Goal: Transaction & Acquisition: Purchase product/service

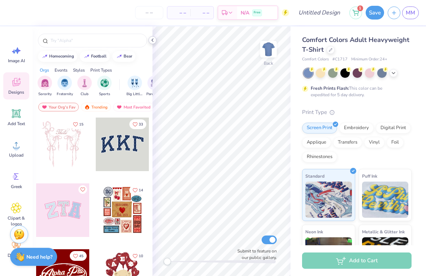
click at [152, 41] on icon at bounding box center [153, 40] width 6 height 6
click at [329, 50] on icon at bounding box center [331, 49] width 4 height 4
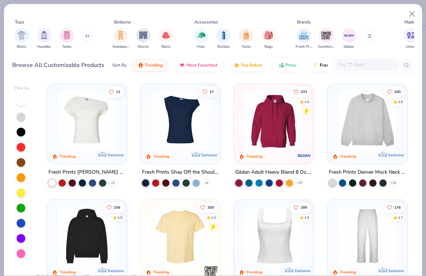
click at [103, 135] on img at bounding box center [86, 120] width 65 height 58
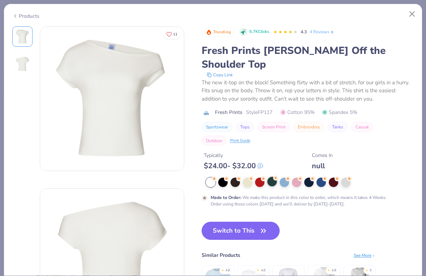
click at [273, 177] on div at bounding box center [272, 181] width 9 height 9
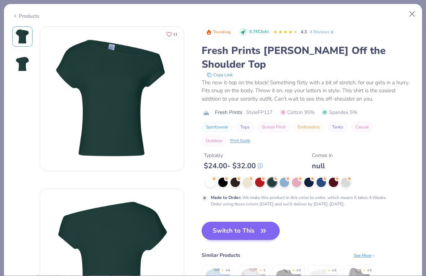
click at [239, 222] on button "Switch to This" at bounding box center [241, 231] width 78 height 18
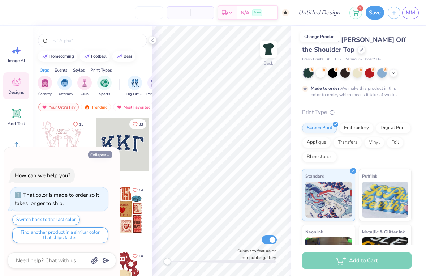
click at [98, 158] on button "Collapse" at bounding box center [100, 155] width 24 height 8
type textarea "x"
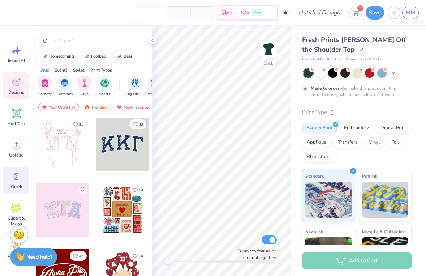
click at [19, 179] on icon at bounding box center [16, 176] width 11 height 11
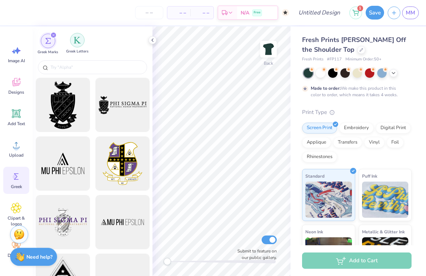
click at [76, 38] on img "filter for Greek Letters" at bounding box center [77, 40] width 7 height 7
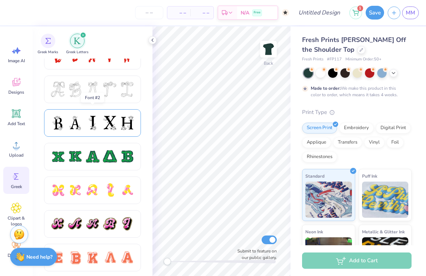
scroll to position [311, 0]
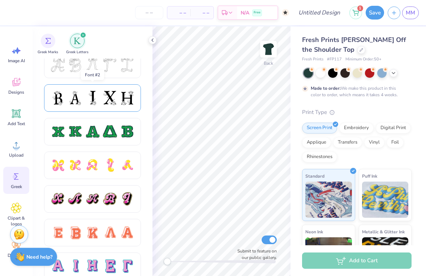
click at [75, 101] on div at bounding box center [75, 97] width 15 height 15
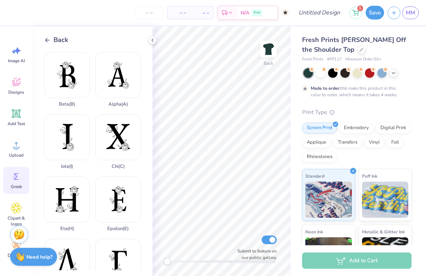
click at [47, 36] on div "Back" at bounding box center [56, 40] width 24 height 10
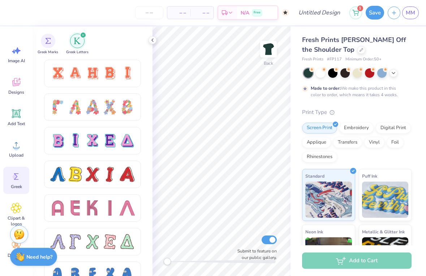
scroll to position [0, 0]
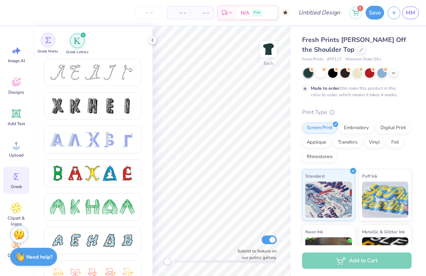
click at [46, 42] on img "filter for Greek Marks" at bounding box center [48, 40] width 6 height 6
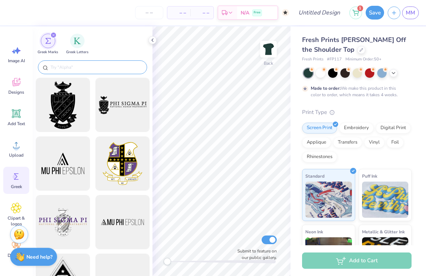
click at [68, 71] on div at bounding box center [92, 67] width 109 height 14
click at [74, 46] on div "filter for Greek Letters" at bounding box center [77, 40] width 14 height 14
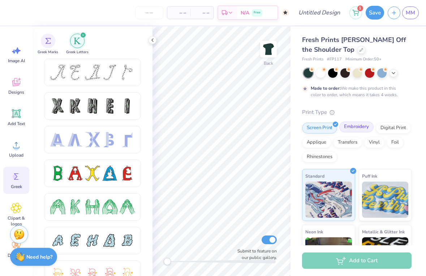
click at [356, 128] on div "Embroidery" at bounding box center [357, 126] width 34 height 11
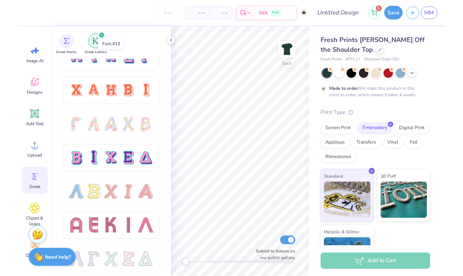
scroll to position [529, 0]
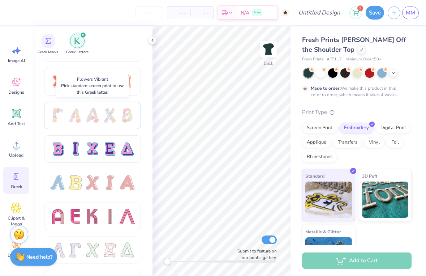
click at [70, 121] on div at bounding box center [75, 115] width 15 height 15
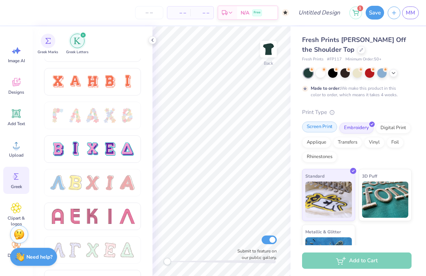
click at [325, 131] on div "Screen Print" at bounding box center [319, 126] width 35 height 11
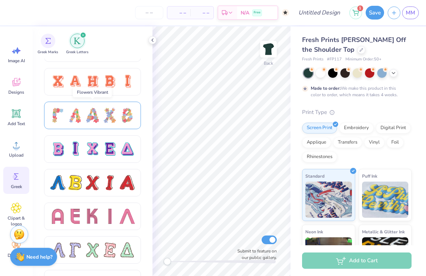
click at [106, 123] on div at bounding box center [92, 115] width 97 height 27
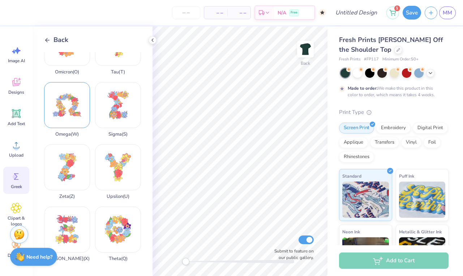
scroll to position [530, 0]
click at [47, 37] on icon at bounding box center [47, 40] width 7 height 7
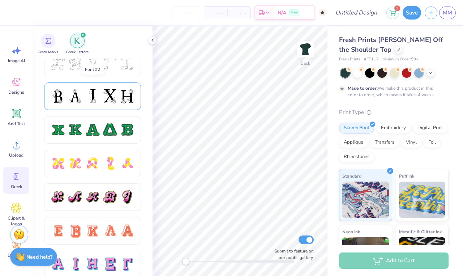
scroll to position [359, 0]
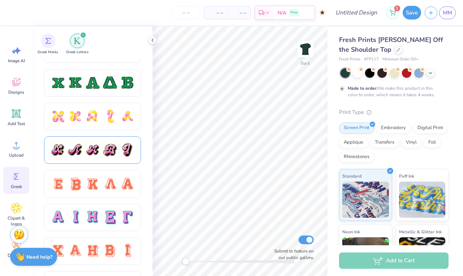
click at [71, 151] on div at bounding box center [75, 149] width 15 height 15
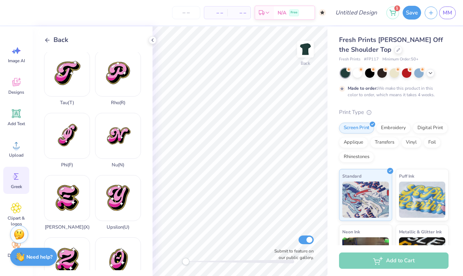
scroll to position [501, 0]
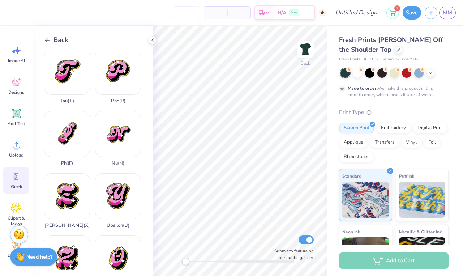
click at [58, 38] on span "Back" at bounding box center [61, 40] width 15 height 10
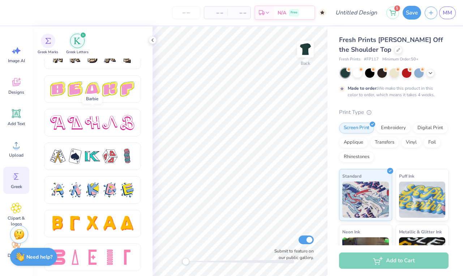
scroll to position [1228, 0]
click at [126, 125] on div at bounding box center [127, 122] width 15 height 15
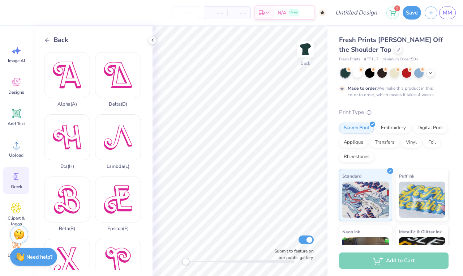
scroll to position [0, 0]
drag, startPoint x: 59, startPoint y: 200, endPoint x: 72, endPoint y: 203, distance: 12.6
click at [72, 203] on div "Beta ( B )" at bounding box center [67, 203] width 46 height 55
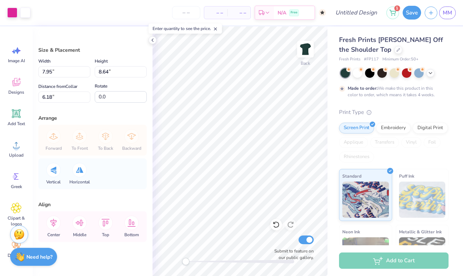
type input "3.69"
type input "4.01"
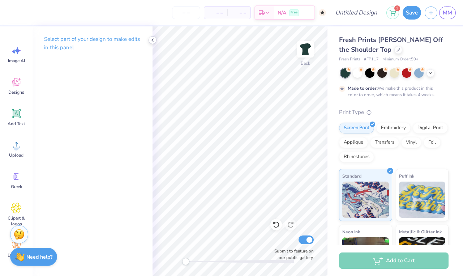
click at [152, 42] on icon at bounding box center [153, 40] width 6 height 6
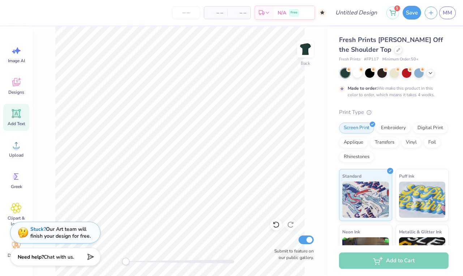
click at [18, 120] on div "Add Text" at bounding box center [16, 117] width 26 height 27
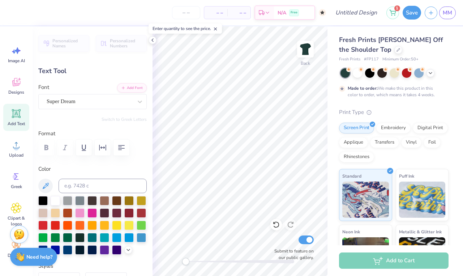
type textarea "AST"
type input "4.10"
type input "1.61"
type input "9.69"
type input "6.25"
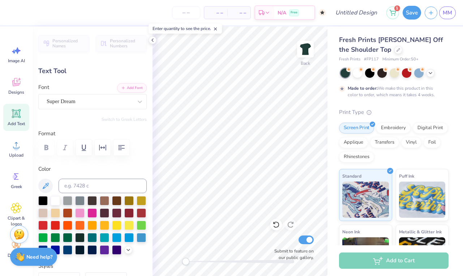
type input "2.46"
type input "8.85"
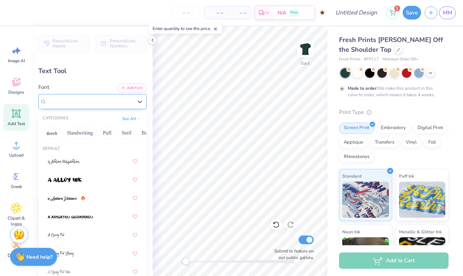
click at [81, 103] on div "Super Dream" at bounding box center [90, 101] width 88 height 11
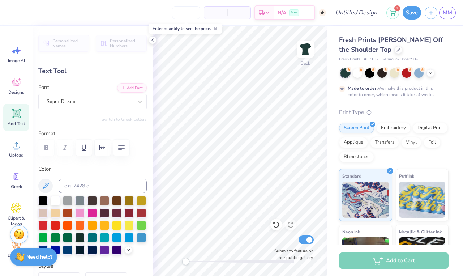
scroll to position [1, 0]
type textarea "Alpha Sigma Tau"
type input "9.49"
type input "10.48"
type input "0.53"
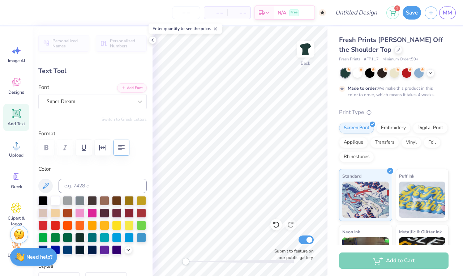
click at [116, 146] on button "button" at bounding box center [122, 148] width 16 height 16
type input "7.35"
type input "8.16"
click at [85, 103] on div "Super Dream" at bounding box center [90, 101] width 88 height 11
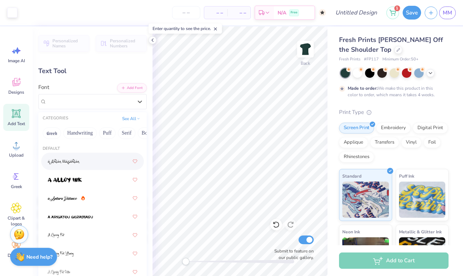
type input "3.00"
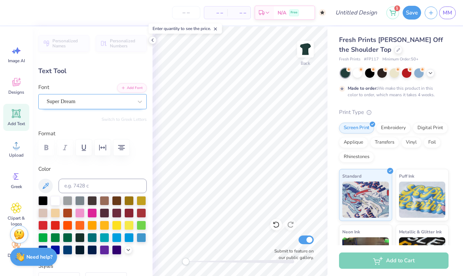
click at [91, 103] on div "Super Dream" at bounding box center [90, 101] width 88 height 11
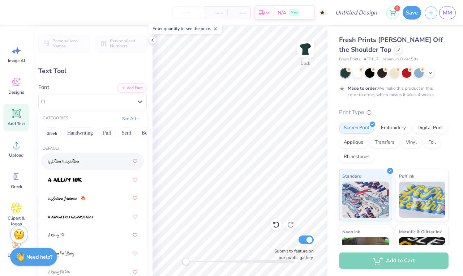
scroll to position [41, 0]
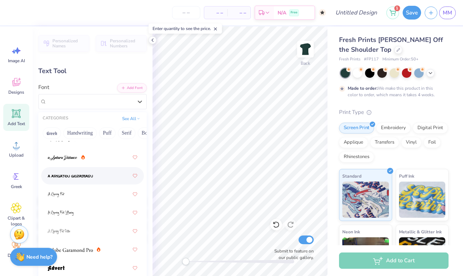
click at [84, 175] on img at bounding box center [70, 176] width 45 height 5
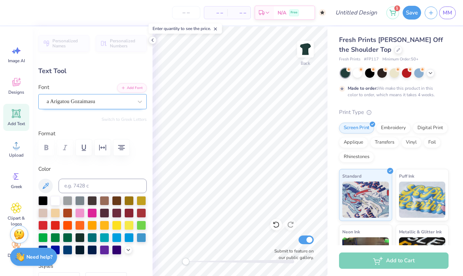
click at [89, 98] on span "a Arigatou Gozaimasu" at bounding box center [71, 101] width 48 height 8
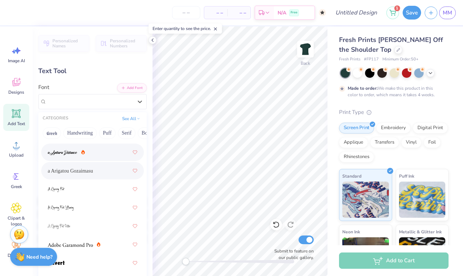
scroll to position [48, 0]
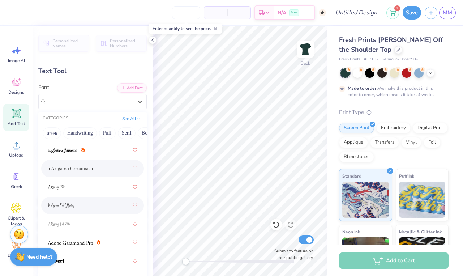
click at [64, 207] on img at bounding box center [61, 205] width 26 height 5
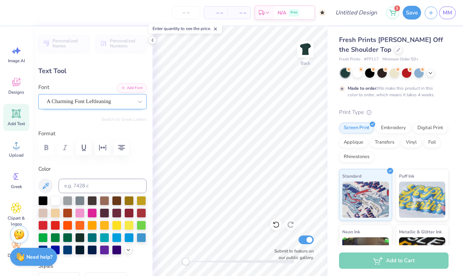
click at [81, 106] on div at bounding box center [90, 102] width 86 height 10
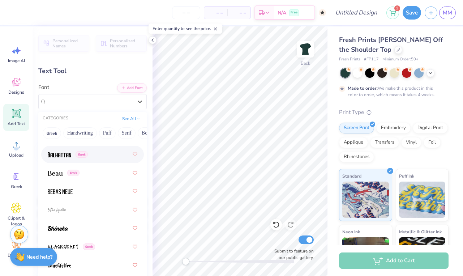
scroll to position [451, 0]
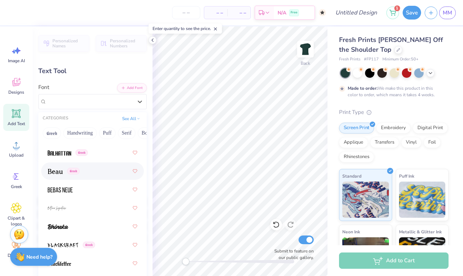
click at [94, 175] on div "Greek" at bounding box center [93, 171] width 90 height 13
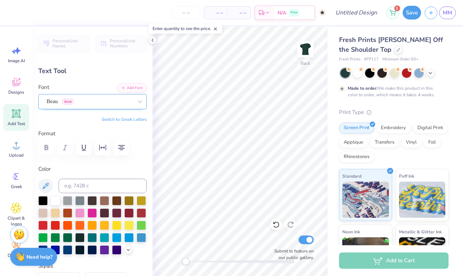
click at [80, 99] on div "Beau Greek" at bounding box center [90, 101] width 88 height 11
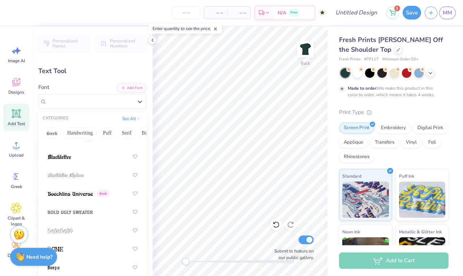
scroll to position [559, 0]
click at [63, 160] on span at bounding box center [60, 156] width 24 height 8
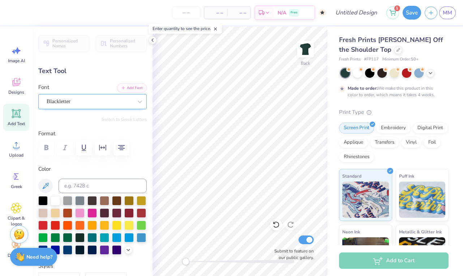
click at [74, 101] on div "Blackletter" at bounding box center [90, 101] width 88 height 11
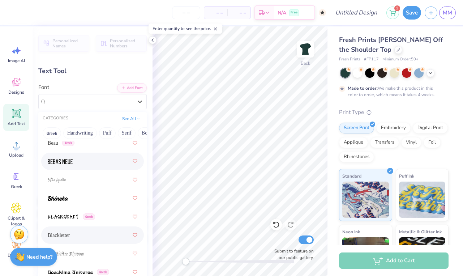
scroll to position [479, 0]
click at [89, 149] on div "Beau Greek" at bounding box center [93, 143] width 90 height 13
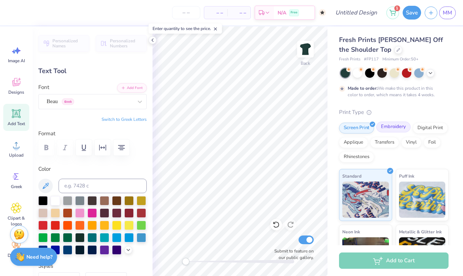
click at [401, 131] on div "Embroidery" at bounding box center [393, 126] width 34 height 11
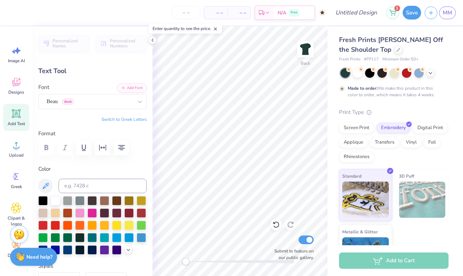
click at [409, 195] on img at bounding box center [422, 200] width 47 height 36
click at [367, 201] on img at bounding box center [365, 198] width 47 height 36
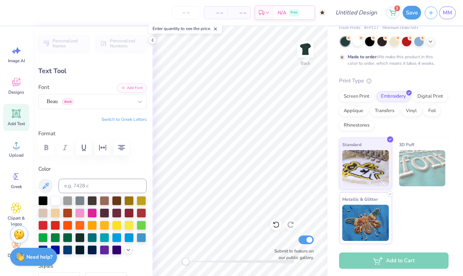
scroll to position [31, 0]
click at [151, 38] on icon at bounding box center [153, 40] width 6 height 6
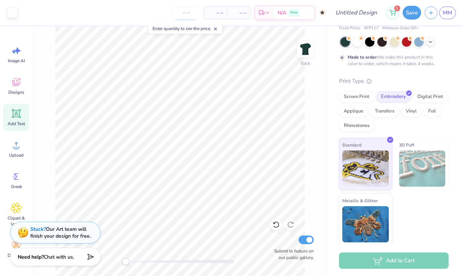
click at [187, 13] on input "number" at bounding box center [186, 12] width 28 height 13
type input "50"
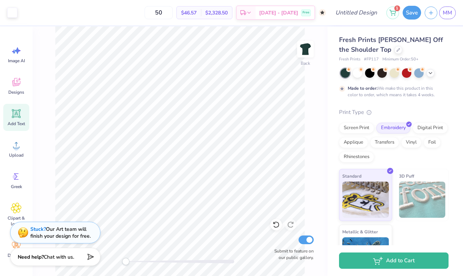
scroll to position [0, 0]
type input "6.80"
type input "8.22"
type input "2.97"
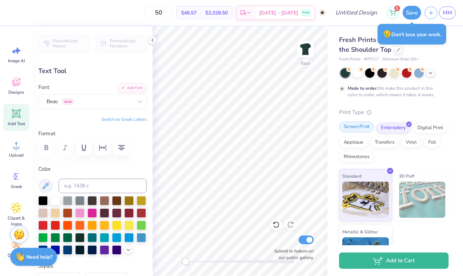
click at [353, 126] on div "Screen Print" at bounding box center [356, 126] width 35 height 11
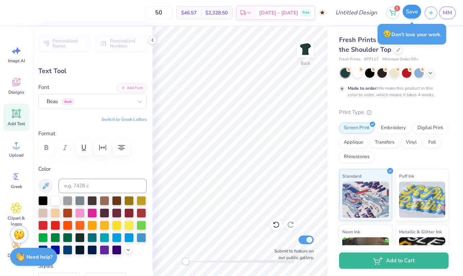
click at [408, 15] on button "Save" at bounding box center [412, 12] width 18 height 14
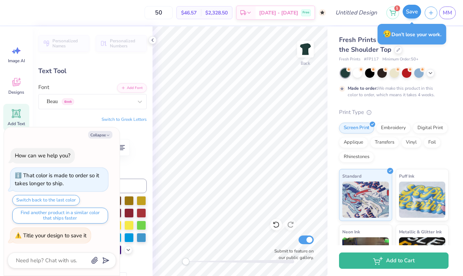
click at [413, 11] on button "Save" at bounding box center [412, 12] width 18 height 14
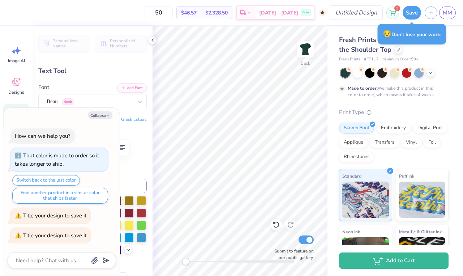
type textarea "x"
click at [347, 13] on input "Design Title" at bounding box center [364, 12] width 35 height 14
type input "a"
type textarea "x"
type input "al"
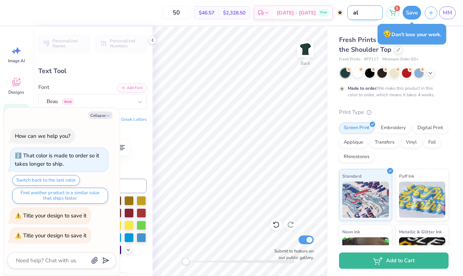
type textarea "x"
type input "alt"
type textarea "x"
type input "alt"
type textarea "x"
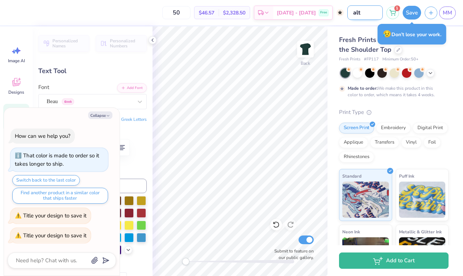
type input "alt a"
type textarea "x"
type input "alt as"
type textarea "x"
type input "alt ast"
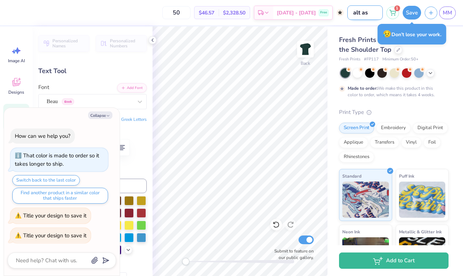
type textarea "x"
type input "alt ast"
type textarea "x"
type input "alt ast"
click at [413, 17] on button "Save" at bounding box center [412, 12] width 18 height 14
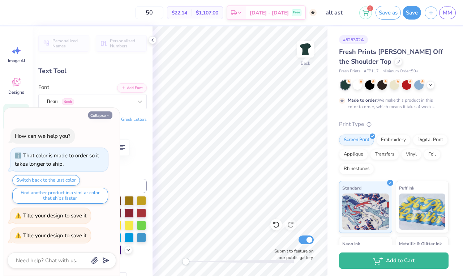
click at [104, 114] on button "Collapse" at bounding box center [100, 115] width 24 height 8
type textarea "x"
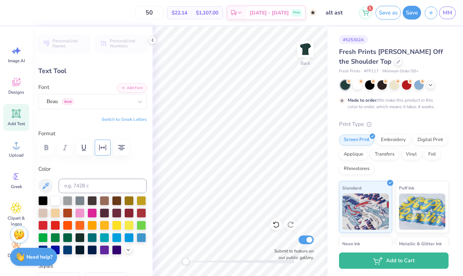
click at [106, 145] on icon "button" at bounding box center [102, 148] width 7 height 6
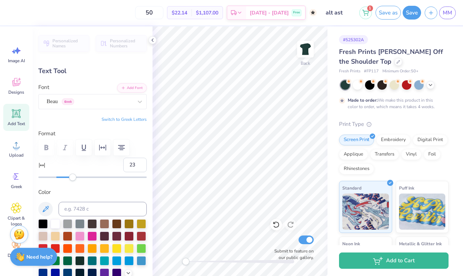
type input "24"
drag, startPoint x: 60, startPoint y: 175, endPoint x: 78, endPoint y: 178, distance: 18.6
click at [78, 178] on div "Accessibility label" at bounding box center [77, 177] width 7 height 7
type input "20"
click at [75, 178] on div "Accessibility label" at bounding box center [74, 177] width 7 height 7
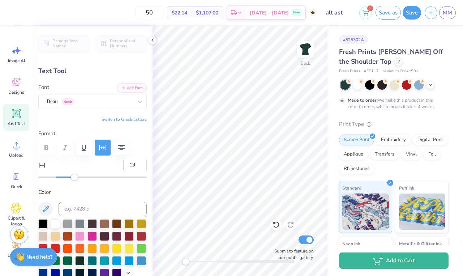
type input "18"
click at [73, 177] on div "Accessibility label" at bounding box center [74, 177] width 7 height 7
click at [152, 172] on div "Personalized Names Personalized Numbers Text Tool Add Font Font Beau Greek Swit…" at bounding box center [93, 150] width 120 height 249
click at [18, 90] on span "Designs" at bounding box center [16, 92] width 16 height 6
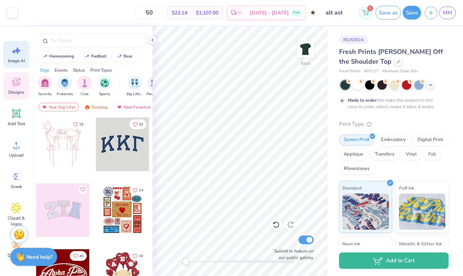
click at [17, 56] on icon at bounding box center [16, 50] width 11 height 11
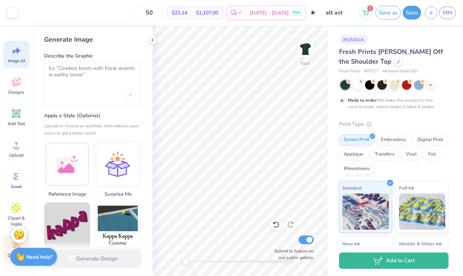
click at [9, 250] on div "Decorate" at bounding box center [16, 248] width 26 height 27
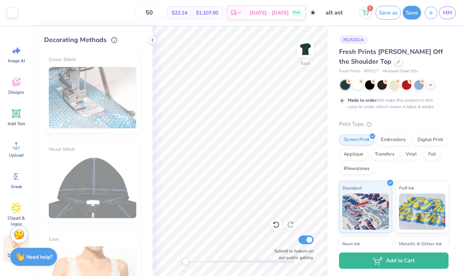
click at [72, 194] on div "Hood Stitch" at bounding box center [92, 181] width 97 height 82
click at [88, 89] on div "Cover Stitch" at bounding box center [92, 92] width 97 height 82
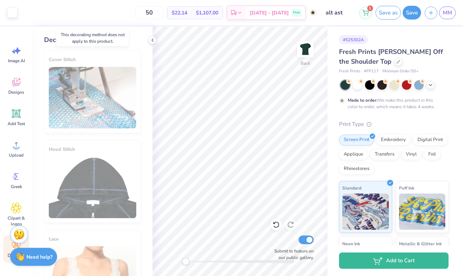
click at [88, 89] on div "Cover Stitch" at bounding box center [92, 92] width 97 height 82
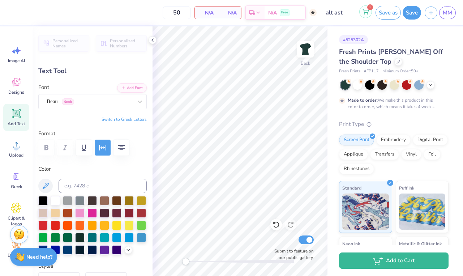
click at [368, 9] on span "1" at bounding box center [370, 7] width 6 height 6
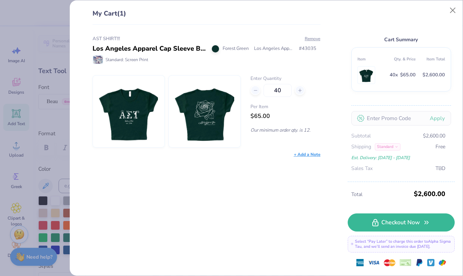
click at [254, 120] on span "$65.00" at bounding box center [261, 116] width 20 height 8
drag, startPoint x: 254, startPoint y: 120, endPoint x: 265, endPoint y: 120, distance: 11.6
click at [265, 120] on span "$65.00" at bounding box center [261, 116] width 20 height 8
click at [266, 119] on span "$65.00" at bounding box center [261, 116] width 20 height 8
click at [273, 119] on div "Per Item $65.00" at bounding box center [286, 111] width 70 height 17
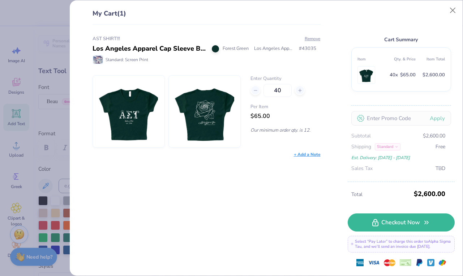
click at [204, 116] on img at bounding box center [204, 112] width 59 height 72
click at [170, 51] on div "Los Angeles Apparel Cap Sleeve Baby Rib Crop Top" at bounding box center [150, 49] width 114 height 10
click at [173, 47] on div "Los Angeles Apparel Cap Sleeve Baby Rib Crop Top" at bounding box center [150, 49] width 114 height 10
click at [126, 59] on div "Standard: Screen Print" at bounding box center [121, 59] width 56 height 9
click at [123, 118] on img at bounding box center [128, 112] width 59 height 72
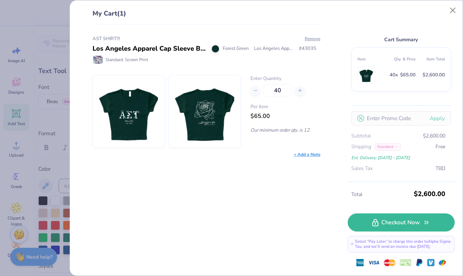
click at [136, 137] on img at bounding box center [128, 112] width 59 height 72
click at [182, 147] on img at bounding box center [204, 112] width 59 height 72
click at [201, 138] on img at bounding box center [204, 112] width 59 height 72
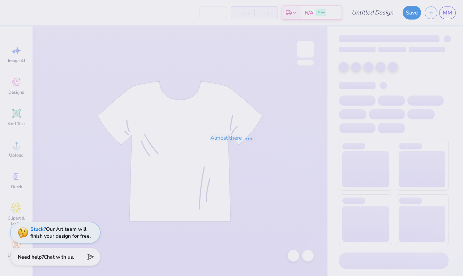
type input "AST SHIRT!!!"
type input "40"
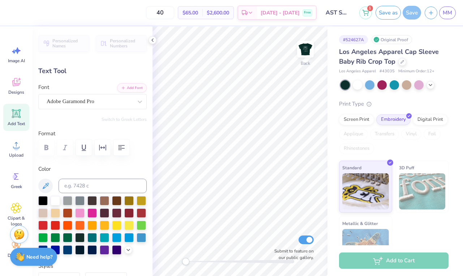
scroll to position [0, 1]
type textarea "est. 1988"
click at [388, 12] on button "Save as" at bounding box center [388, 12] width 25 height 14
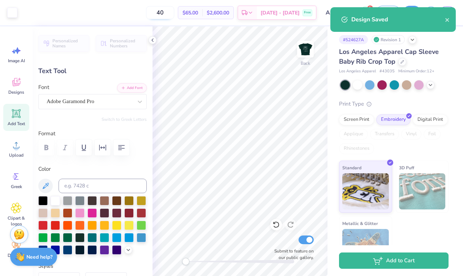
drag, startPoint x: 176, startPoint y: 13, endPoint x: 170, endPoint y: 13, distance: 6.5
click at [170, 13] on input "40" at bounding box center [160, 12] width 28 height 13
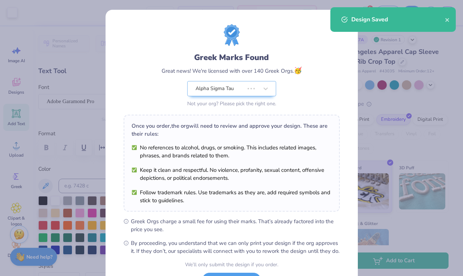
click at [173, 47] on div "Greek Marks Found Great news! We're licensed with over 140 Greek Orgs. 🥳 Alpha …" at bounding box center [232, 66] width 216 height 85
click at [394, 125] on div "Greek Marks Found Great news! We're licensed with over 140 Greek Orgs. 🥳 Alpha …" at bounding box center [231, 138] width 463 height 276
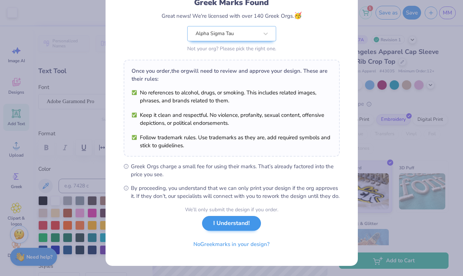
scroll to position [63, 0]
click at [222, 224] on button "I Understand!" at bounding box center [231, 223] width 59 height 15
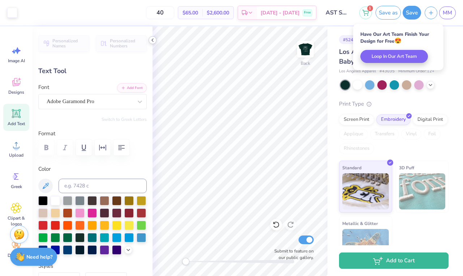
click at [152, 44] on div at bounding box center [153, 40] width 8 height 8
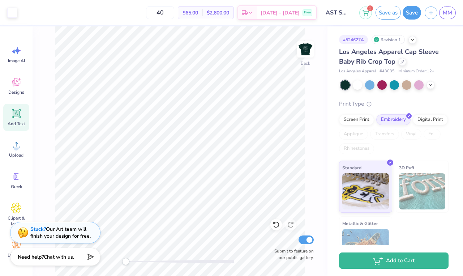
click at [202, 8] on div "$65.00 Per Item" at bounding box center [190, 13] width 24 height 12
click at [198, 9] on span "$65.00" at bounding box center [191, 13] width 16 height 8
click at [198, 11] on span "$65.00" at bounding box center [191, 13] width 16 height 8
click at [257, 14] on div "Est. Delivery" at bounding box center [247, 13] width 19 height 13
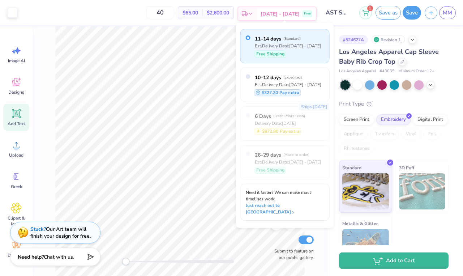
click at [257, 14] on div "Est. Delivery" at bounding box center [247, 13] width 19 height 13
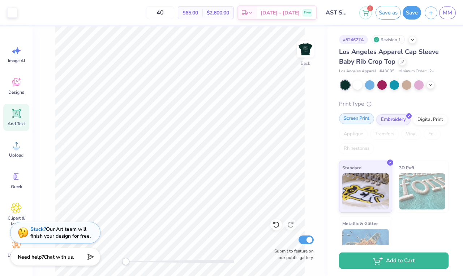
click at [357, 120] on div "Screen Print" at bounding box center [356, 118] width 35 height 11
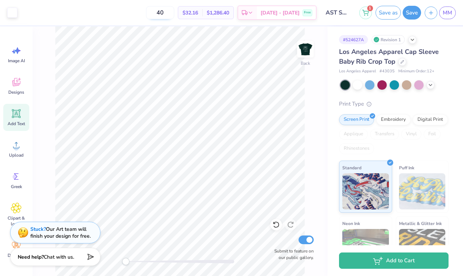
click at [174, 13] on input "40" at bounding box center [160, 12] width 28 height 13
click at [387, 16] on button "Save as" at bounding box center [388, 12] width 25 height 14
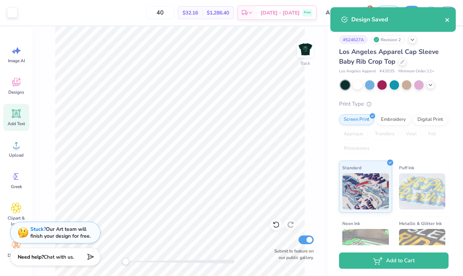
click at [449, 18] on icon "close" at bounding box center [447, 20] width 5 height 6
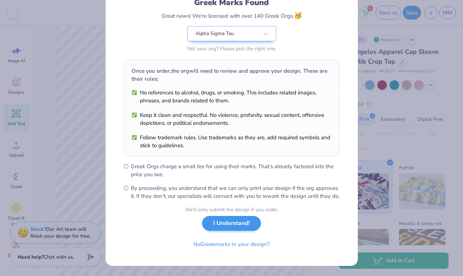
scroll to position [63, 0]
click at [223, 222] on button "I Understand!" at bounding box center [231, 223] width 59 height 15
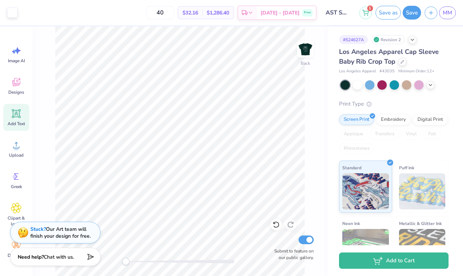
type input "2.04"
type input "0.42"
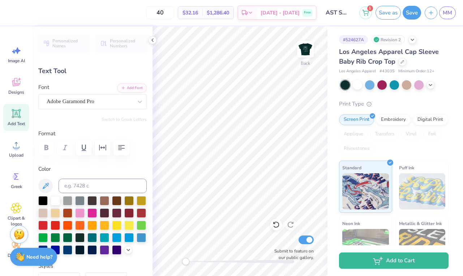
scroll to position [0, 1]
type textarea "est. 1899"
click at [407, 14] on button "Save" at bounding box center [412, 12] width 18 height 14
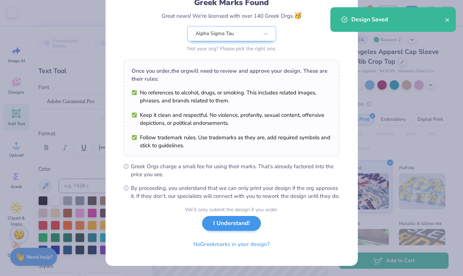
scroll to position [63, 0]
click at [218, 226] on button "I Understand!" at bounding box center [231, 223] width 59 height 15
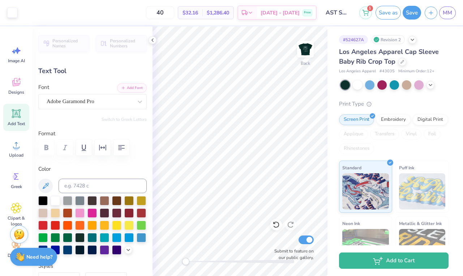
scroll to position [0, 0]
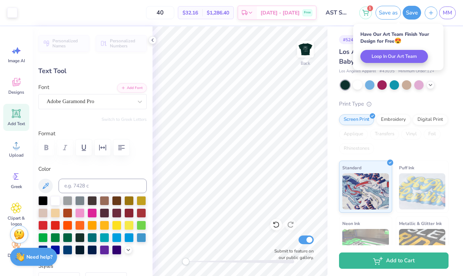
click at [328, 46] on div "# 524627A Revision 2 Los Angeles Apparel Cap Sleeve Baby Rib Crop Top Los Angel…" at bounding box center [396, 175] width 136 height 298
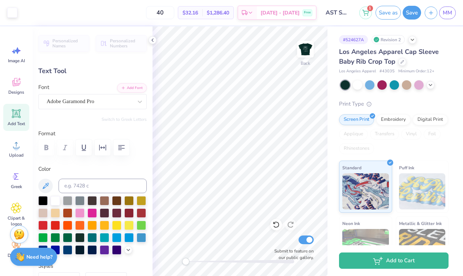
click at [332, 44] on div "# 524627A Revision 2 Los Angeles Apparel Cap Sleeve Baby Rib Crop Top Los Angel…" at bounding box center [396, 175] width 136 height 298
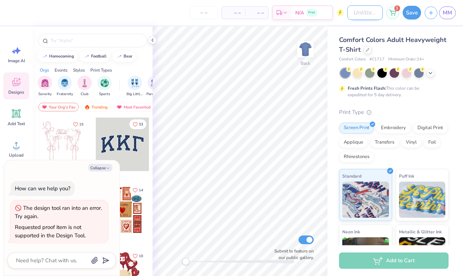
click at [366, 9] on input "Design Title" at bounding box center [364, 12] width 35 height 14
click at [394, 13] on icon at bounding box center [392, 12] width 7 height 6
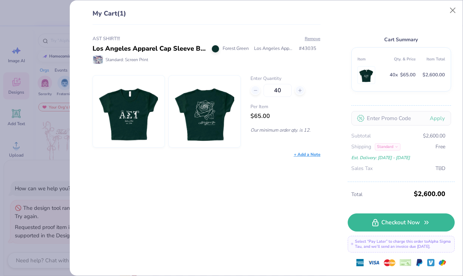
click at [27, 84] on div "My Cart (1) AST SHIRT!!! Los Angeles Apparel Cap Sleeve Baby Rib Crop Top Fores…" at bounding box center [231, 138] width 463 height 276
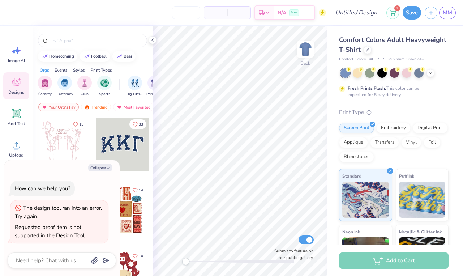
click at [150, 13] on div "– – Per Item – – Total Est. Delivery N/A Free" at bounding box center [168, 12] width 315 height 25
click at [446, 10] on span "MM" at bounding box center [447, 13] width 9 height 8
type textarea "x"
